Goal: Task Accomplishment & Management: Use online tool/utility

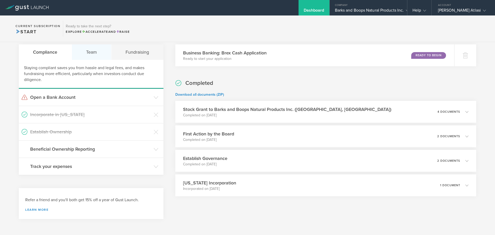
scroll to position [17, 0]
click at [106, 146] on header "Beneficial Ownership Reporting" at bounding box center [91, 149] width 145 height 17
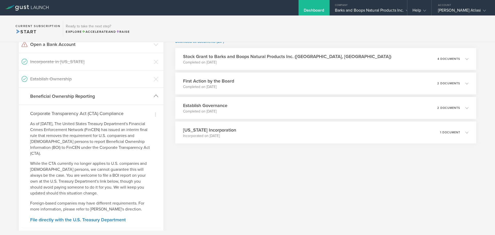
scroll to position [0, 0]
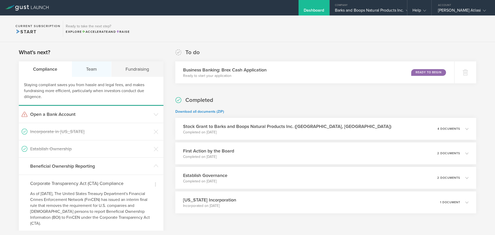
click at [99, 72] on div "Team" at bounding box center [92, 68] width 40 height 15
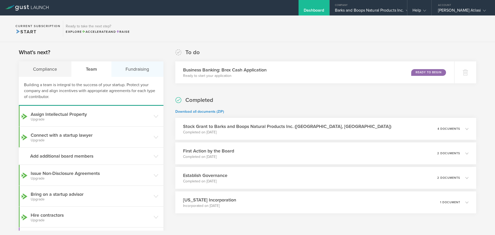
click at [132, 66] on div "Fundraising" at bounding box center [137, 68] width 52 height 15
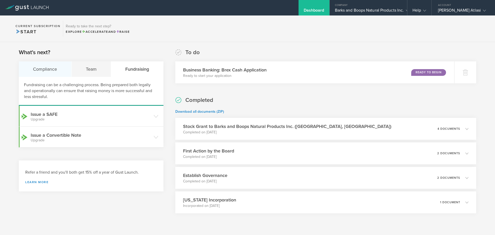
click at [60, 72] on div "Compliance" at bounding box center [45, 68] width 53 height 15
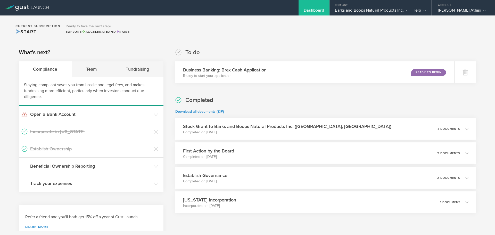
scroll to position [17, 0]
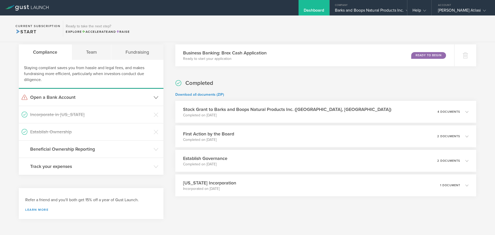
click at [128, 92] on header "Open a Bank Account" at bounding box center [91, 97] width 145 height 17
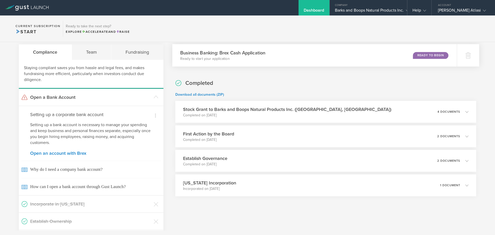
click at [412, 59] on div "Business Banking: Brex Cash Application Ready to start your application Ready t…" at bounding box center [314, 55] width 285 height 22
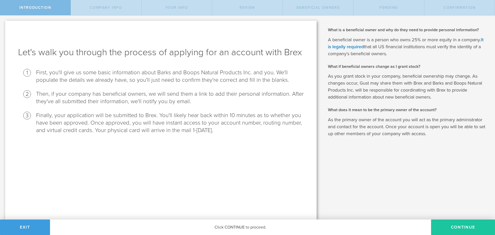
click at [457, 232] on button "Continue" at bounding box center [463, 227] width 64 height 15
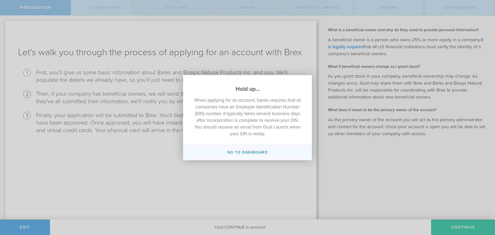
click at [227, 145] on button "Go to Dashboard" at bounding box center [247, 152] width 129 height 15
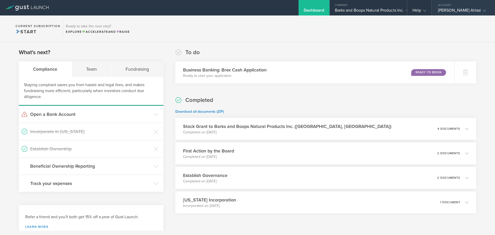
click at [467, 6] on div "Account" at bounding box center [463, 4] width 63 height 8
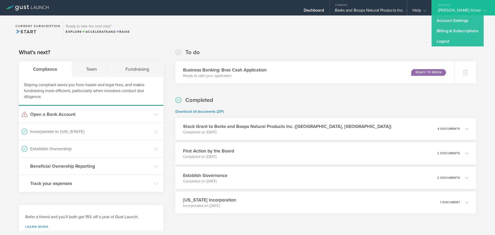
click at [118, 46] on div "What's next? Compliance Team Fundraising Staying compliant saves you from hassl…" at bounding box center [247, 145] width 495 height 206
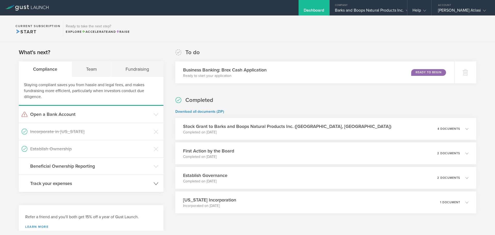
click at [137, 187] on header "Track your expenses" at bounding box center [91, 183] width 145 height 17
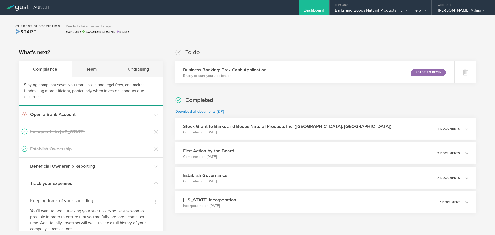
click at [140, 168] on h3 "Beneficial Ownership Reporting" at bounding box center [90, 166] width 121 height 7
